Goal: Transaction & Acquisition: Purchase product/service

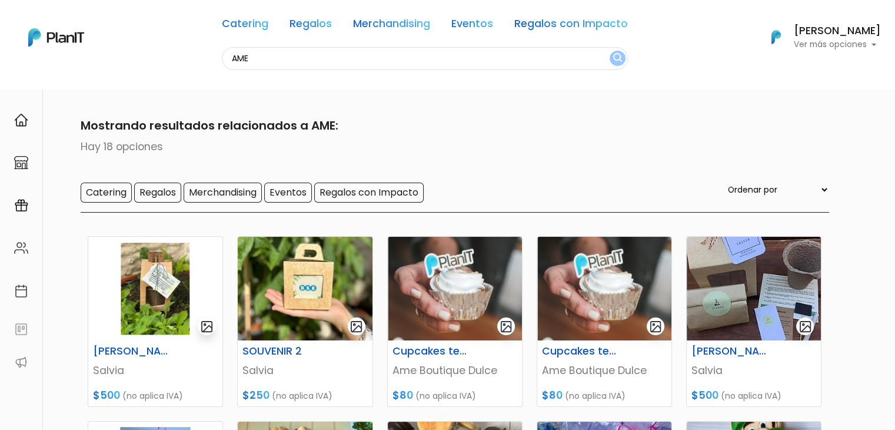
click at [265, 50] on input "AME" at bounding box center [425, 58] width 406 height 23
type input "A"
type input "la hied"
click at [610, 51] on button "submit" at bounding box center [618, 58] width 16 height 15
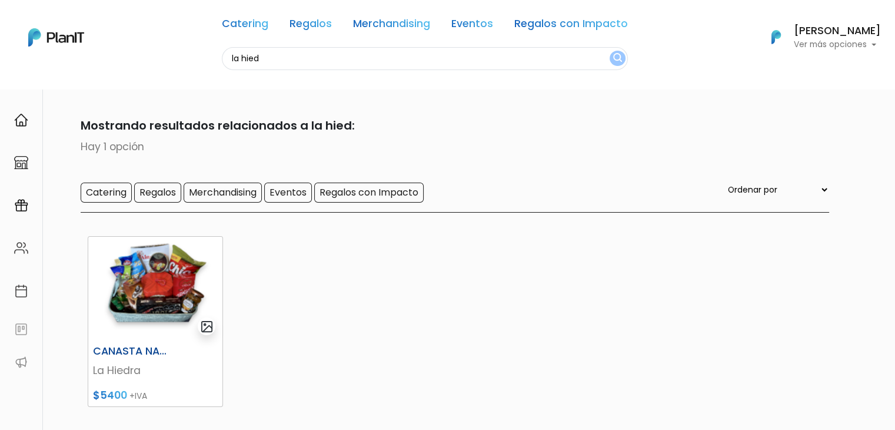
click at [130, 278] on img at bounding box center [155, 289] width 134 height 104
